Goal: Task Accomplishment & Management: Use online tool/utility

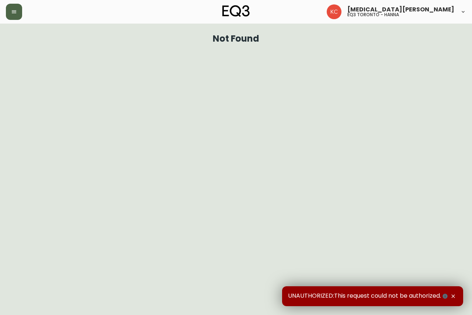
click at [11, 12] on icon "button" at bounding box center [14, 12] width 6 height 6
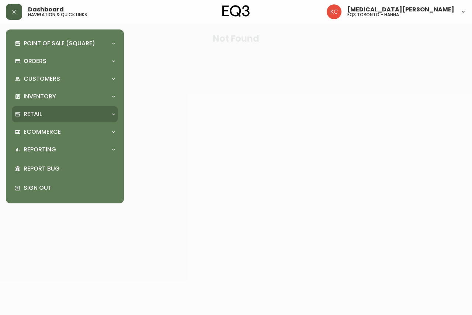
click at [41, 115] on p "Retail" at bounding box center [33, 114] width 18 height 8
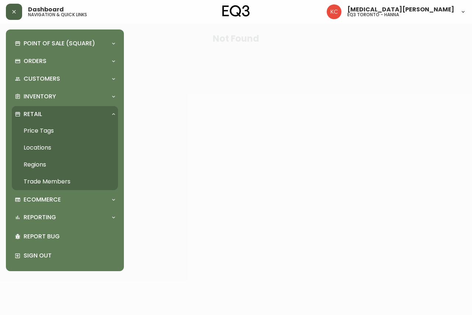
click at [32, 181] on link "Trade Members" at bounding box center [65, 181] width 106 height 17
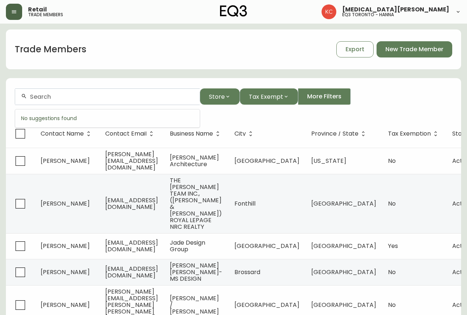
click at [88, 100] on input "text" at bounding box center [112, 96] width 164 height 7
paste input "[EMAIL_ADDRESS][DOMAIN_NAME]"
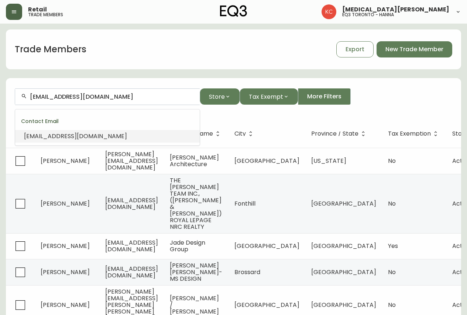
click at [79, 137] on span "[EMAIL_ADDRESS][DOMAIN_NAME]" at bounding box center [75, 136] width 103 height 8
type input "[EMAIL_ADDRESS][DOMAIN_NAME]"
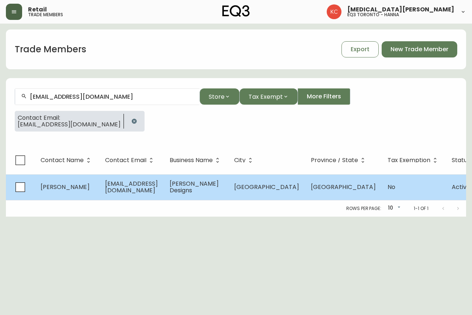
click at [119, 191] on span "[EMAIL_ADDRESS][DOMAIN_NAME]" at bounding box center [131, 187] width 53 height 15
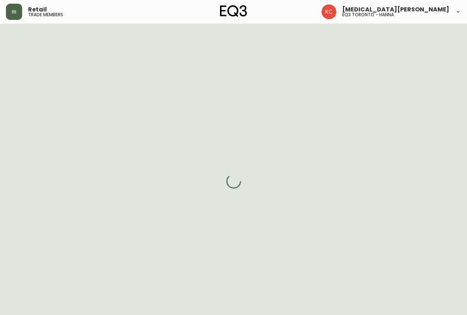
select select "ON"
select select "CA"
select select "CA_EN"
select select "Other"
select select "Interior Designer"
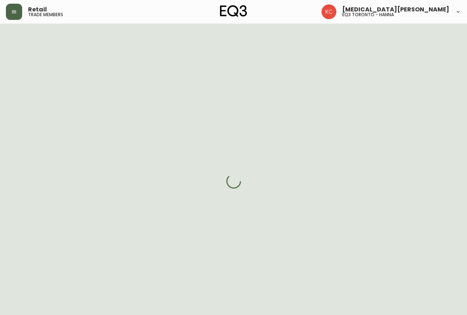
select select "cjw10z96q005b6gs00r6w7pwt"
select select "false"
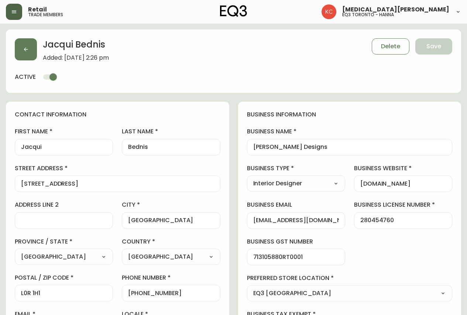
click at [15, 16] on button "button" at bounding box center [14, 12] width 16 height 16
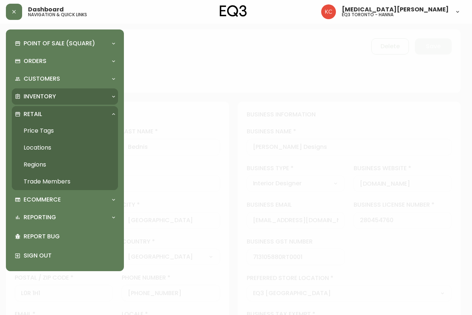
click at [43, 98] on p "Inventory" at bounding box center [40, 97] width 32 height 8
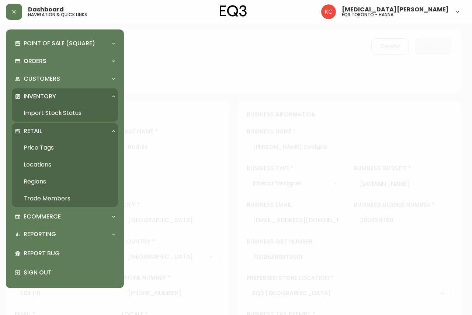
click at [58, 111] on link "Import Stock Status" at bounding box center [65, 113] width 106 height 17
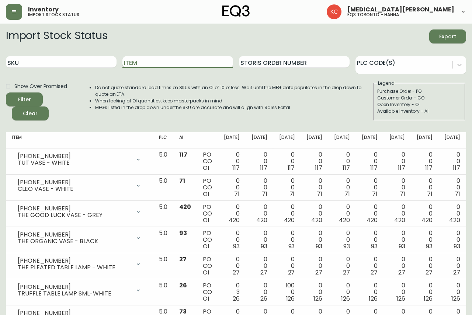
click at [155, 62] on input "Item" at bounding box center [177, 62] width 111 height 12
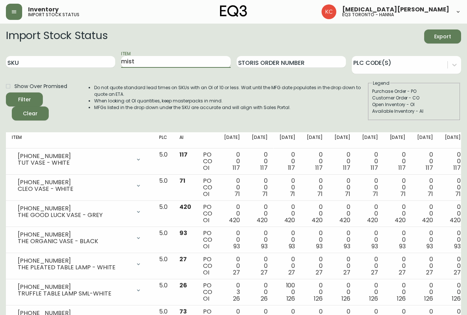
type input "mist"
click at [6, 93] on button "Filter" at bounding box center [24, 100] width 37 height 14
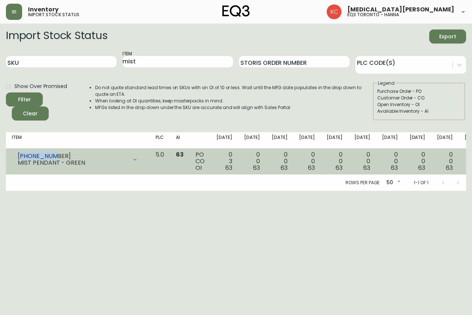
drag, startPoint x: 60, startPoint y: 155, endPoint x: 18, endPoint y: 154, distance: 41.3
click at [18, 154] on div "[PHONE_NUMBER]" at bounding box center [73, 156] width 110 height 7
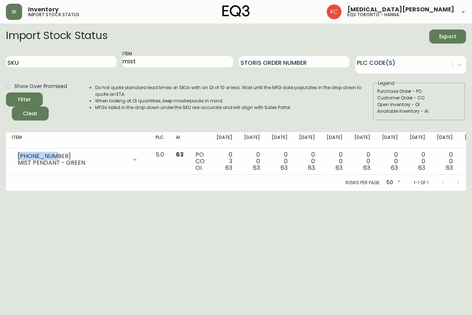
copy div "[PHONE_NUMBER]"
click at [270, 191] on html "Inventory import stock status [MEDICAL_DATA][PERSON_NAME] eq3 toronto - [PERSON…" at bounding box center [236, 95] width 472 height 191
